Goal: Information Seeking & Learning: Learn about a topic

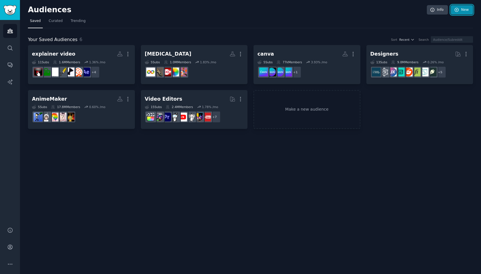
click at [466, 10] on link "New" at bounding box center [462, 10] width 22 height 10
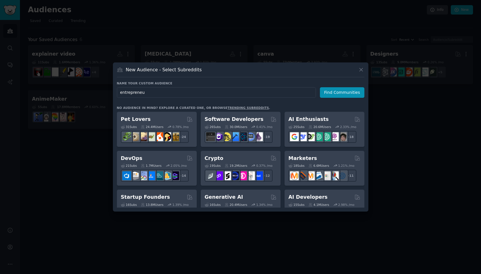
type input "entrepreneur"
click at [361, 69] on icon at bounding box center [361, 69] width 3 height 3
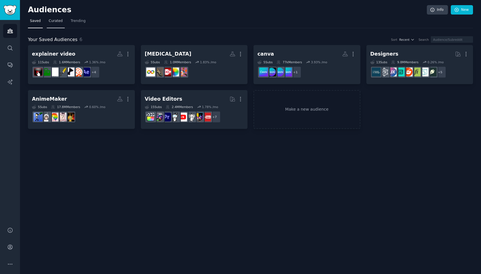
click at [55, 23] on span "Curated" at bounding box center [56, 21] width 14 height 5
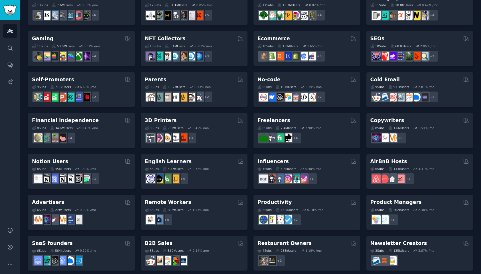
scroll to position [182, 0]
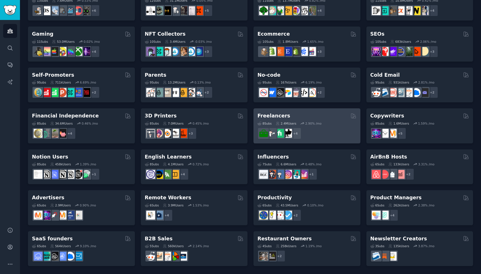
click at [305, 114] on div "Freelancers" at bounding box center [306, 115] width 99 height 7
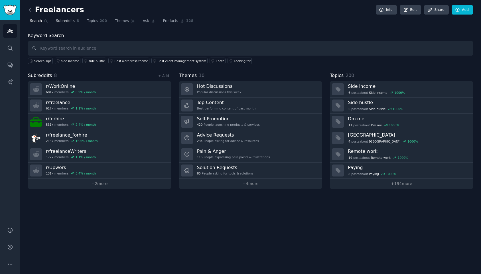
click at [66, 21] on span "Subreddits" at bounding box center [65, 21] width 19 height 5
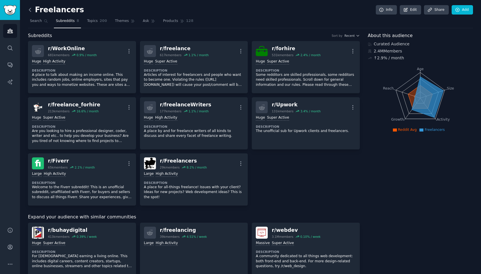
click at [29, 9] on icon at bounding box center [30, 10] width 6 height 6
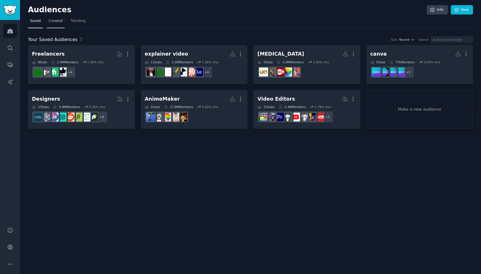
click at [53, 20] on span "Curated" at bounding box center [56, 21] width 14 height 5
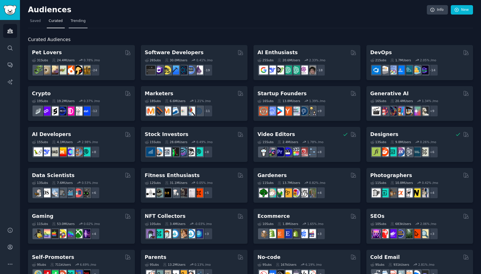
click at [80, 20] on span "Trending" at bounding box center [78, 21] width 15 height 5
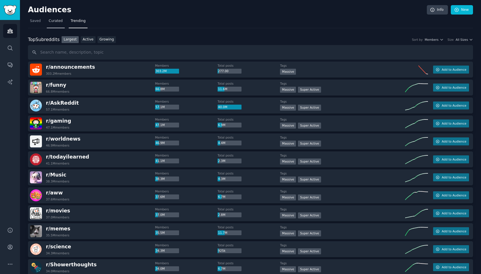
click at [56, 20] on span "Curated" at bounding box center [56, 21] width 14 height 5
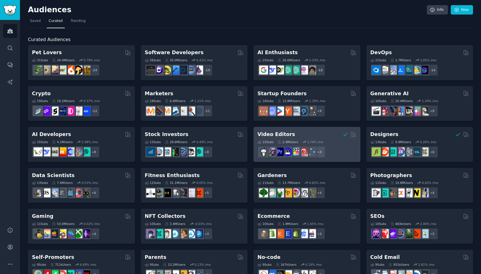
click at [287, 134] on h2 "Video Editors" at bounding box center [276, 134] width 38 height 7
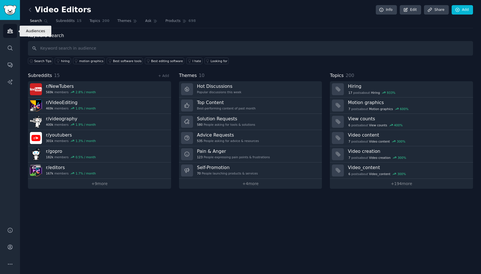
click at [11, 34] on link "Audiences" at bounding box center [10, 31] width 14 height 14
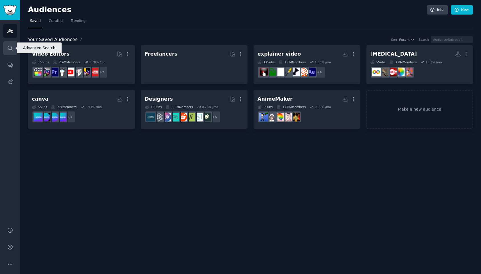
click at [11, 48] on icon "Sidebar" at bounding box center [10, 48] width 5 height 5
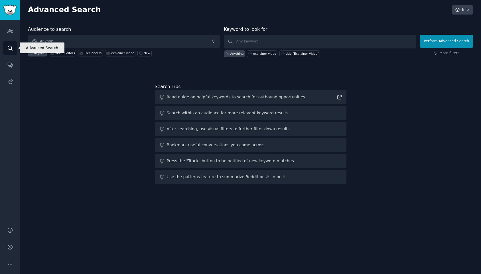
click at [8, 47] on icon "Sidebar" at bounding box center [10, 48] width 6 height 6
click at [58, 40] on span "Anyone" at bounding box center [124, 41] width 192 height 13
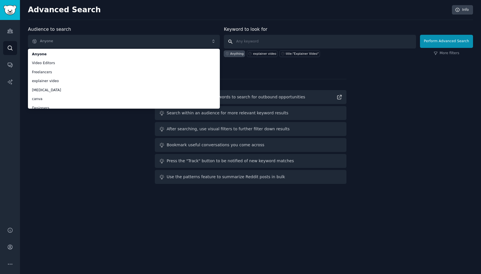
click at [269, 42] on input "text" at bounding box center [320, 42] width 192 height 14
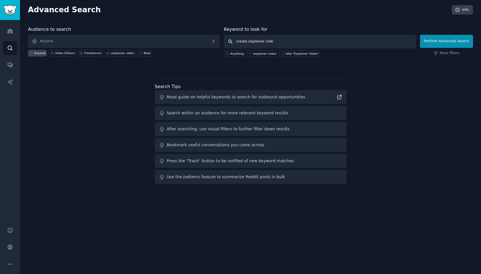
type input "create explainer video"
click button "Perform Advanced Search" at bounding box center [446, 41] width 53 height 13
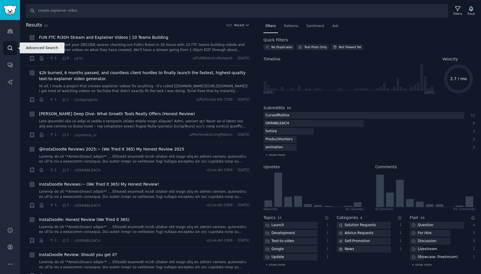
click at [12, 47] on icon "Sidebar" at bounding box center [10, 48] width 6 height 6
